Goal: Transaction & Acquisition: Purchase product/service

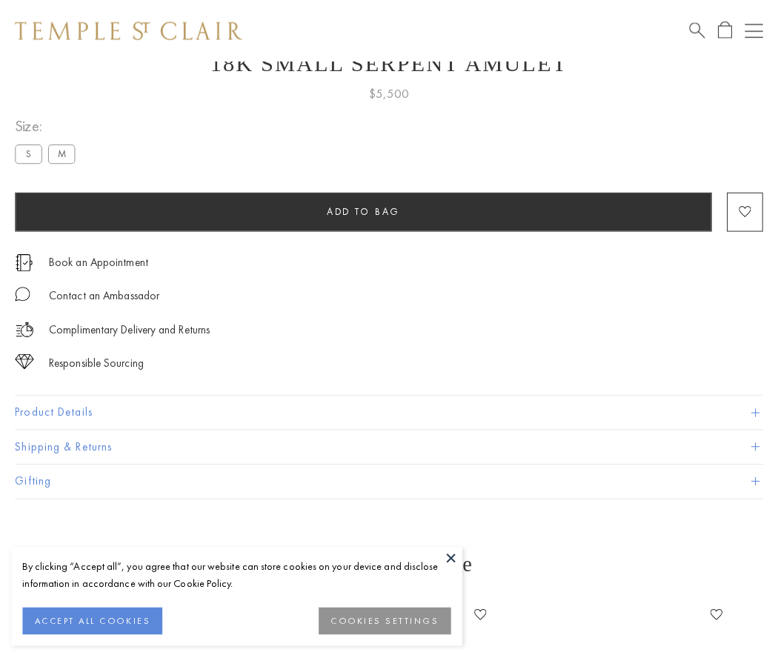
scroll to position [59, 0]
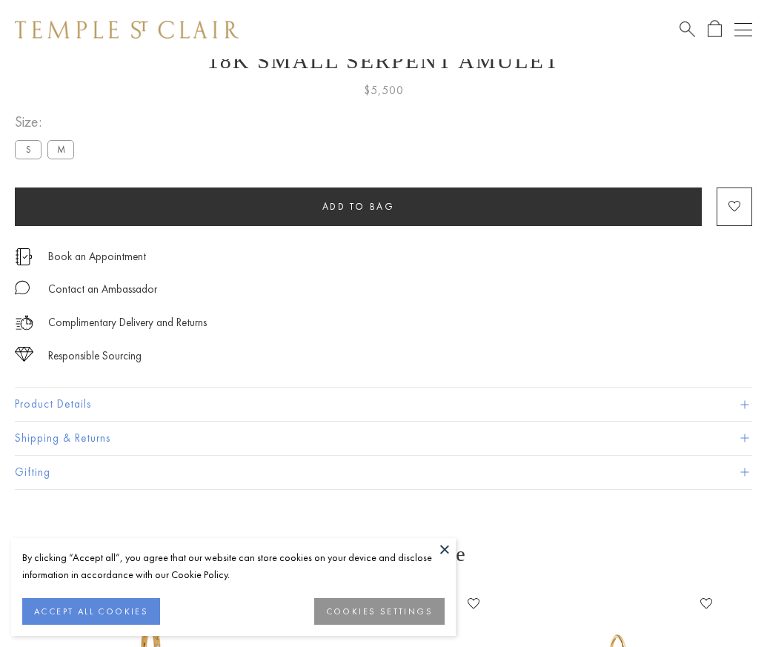
click at [358, 206] on span "Add to bag" at bounding box center [358, 206] width 73 height 13
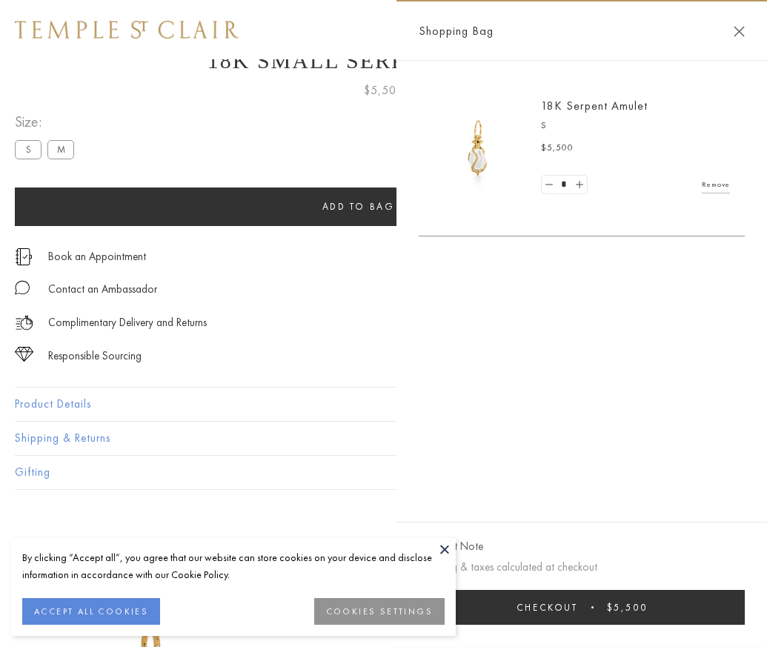
click at [648, 614] on span "$5,500" at bounding box center [627, 607] width 41 height 13
